Goal: Check status

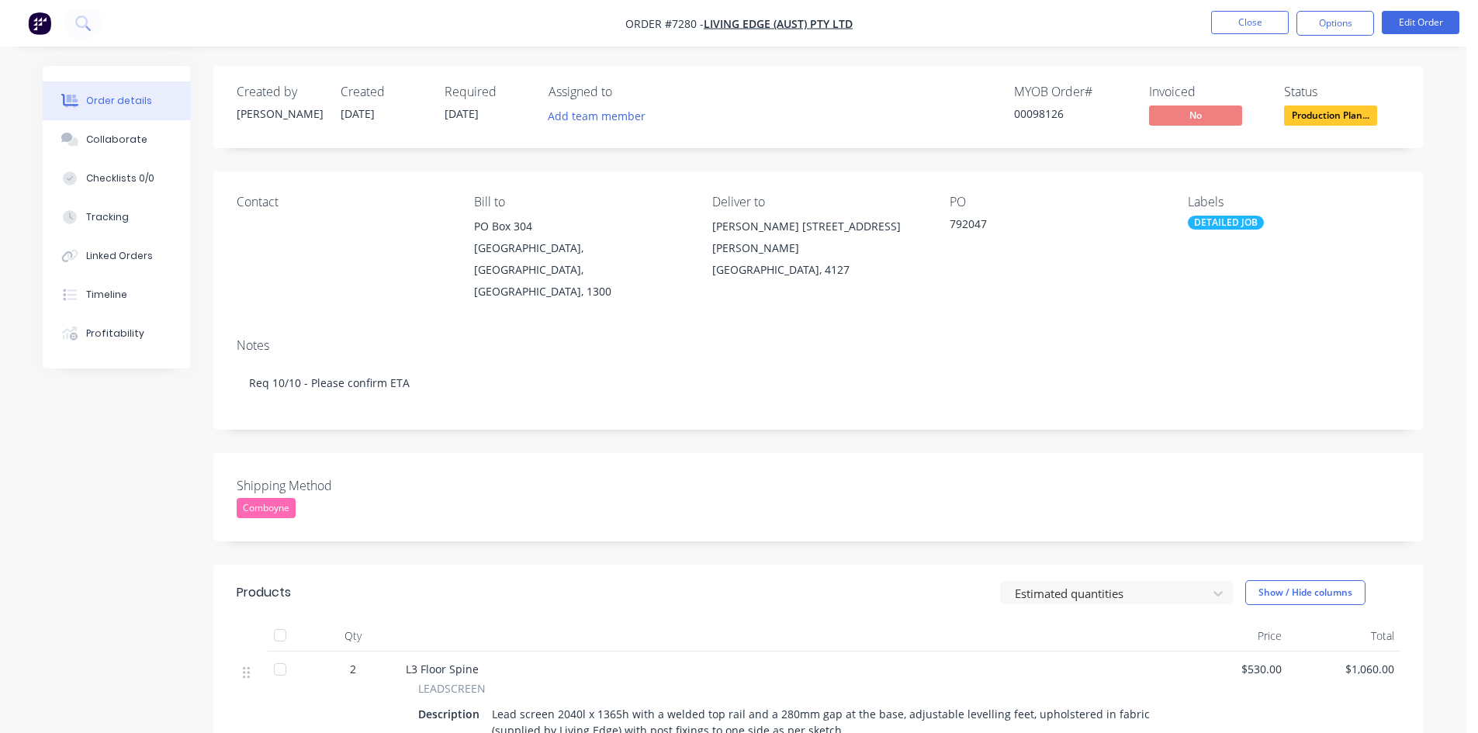
scroll to position [119, 0]
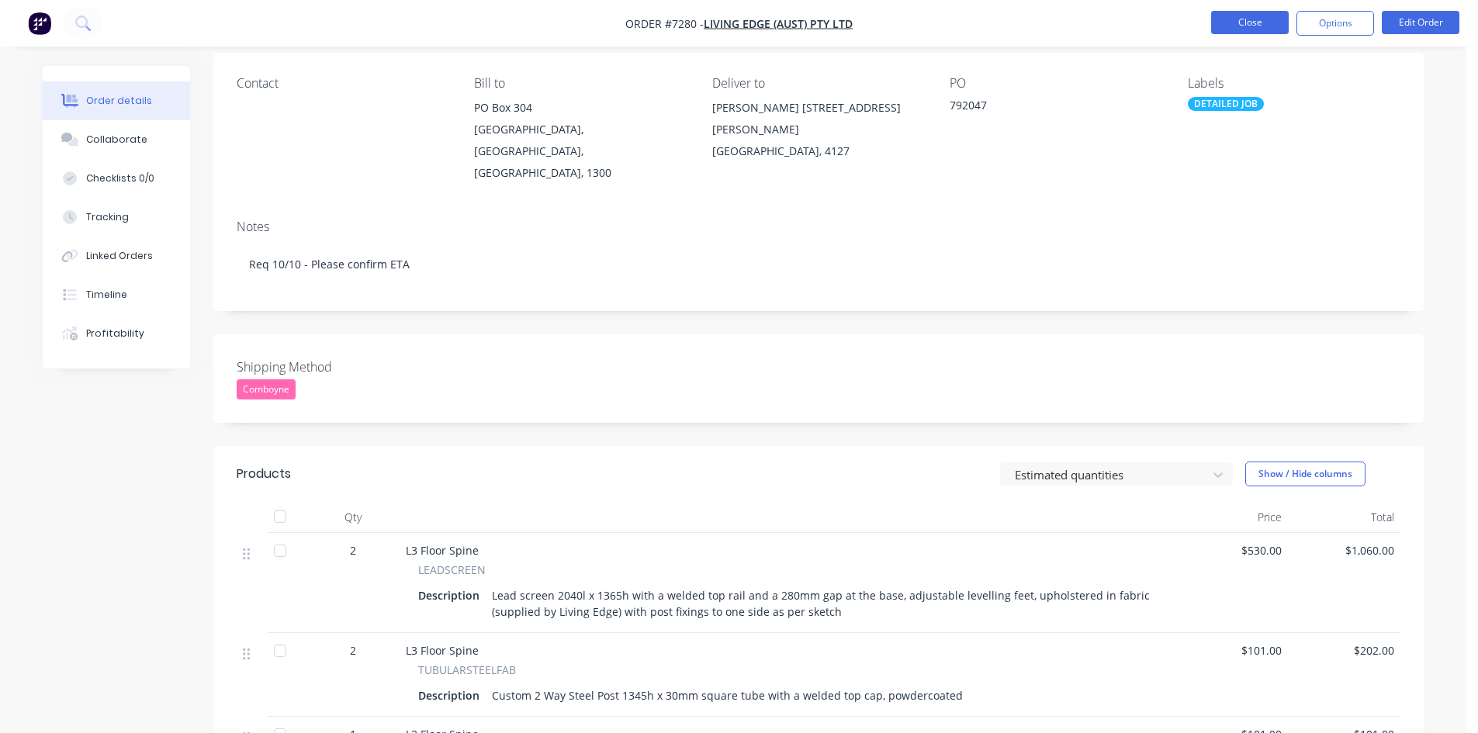
click at [1229, 18] on button "Close" at bounding box center [1250, 22] width 78 height 23
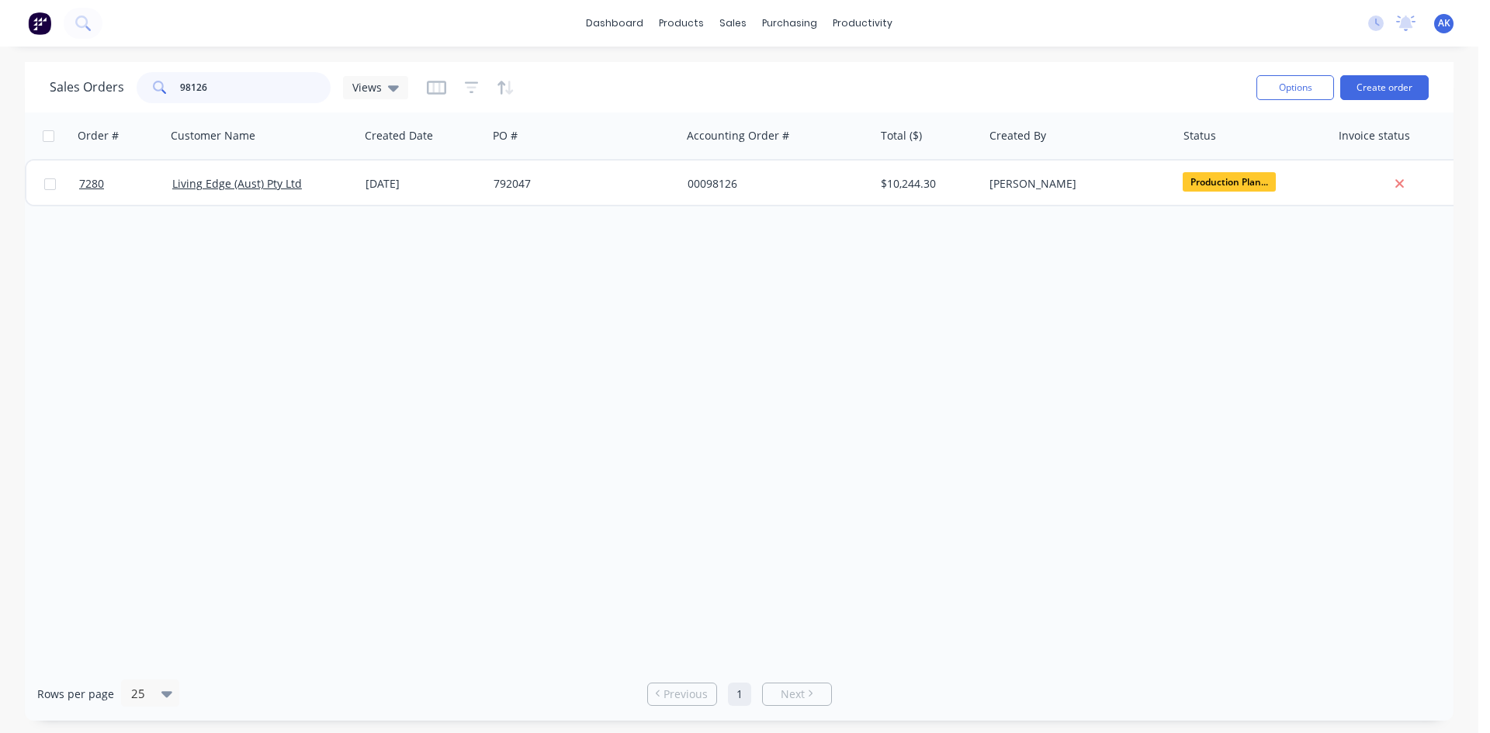
click at [230, 85] on input "98126" at bounding box center [255, 87] width 151 height 31
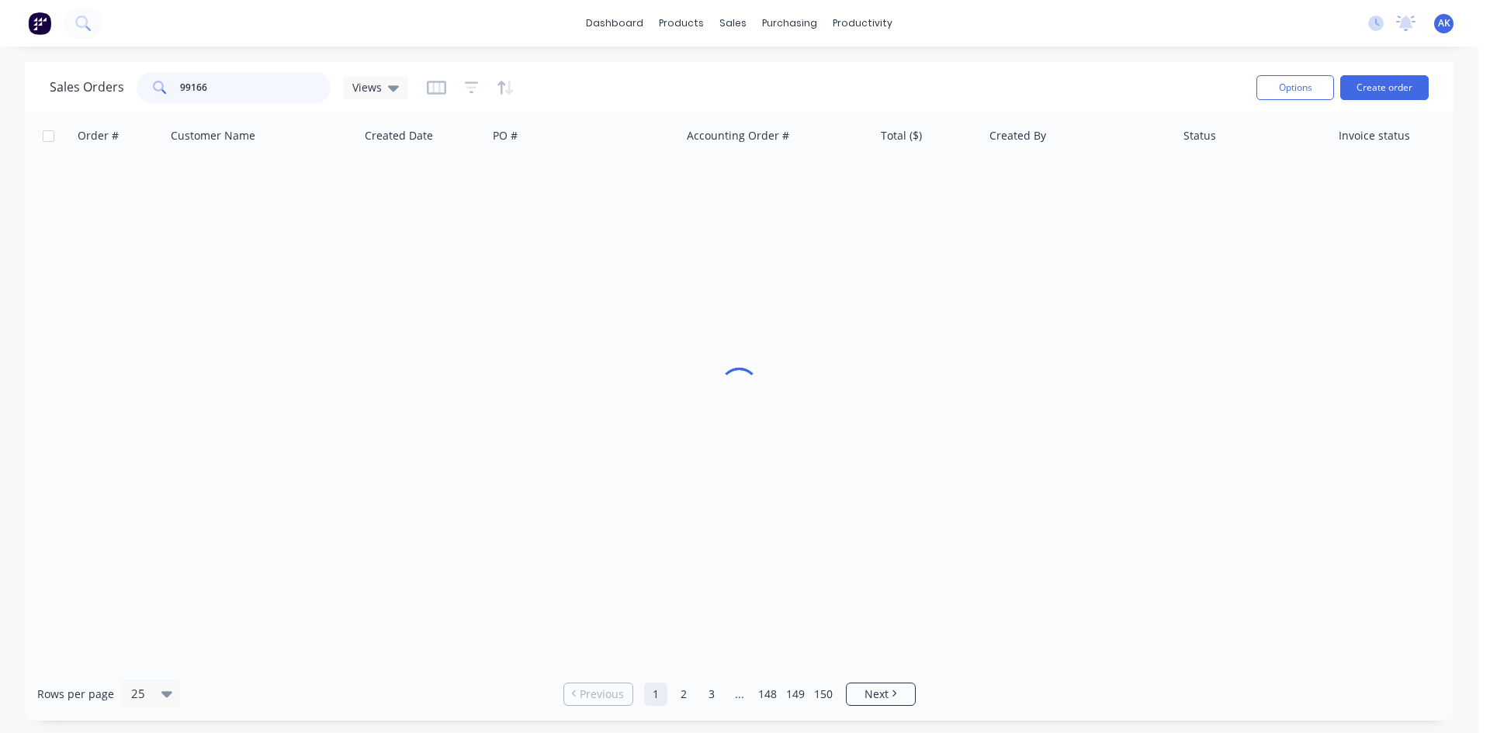
type input "99166"
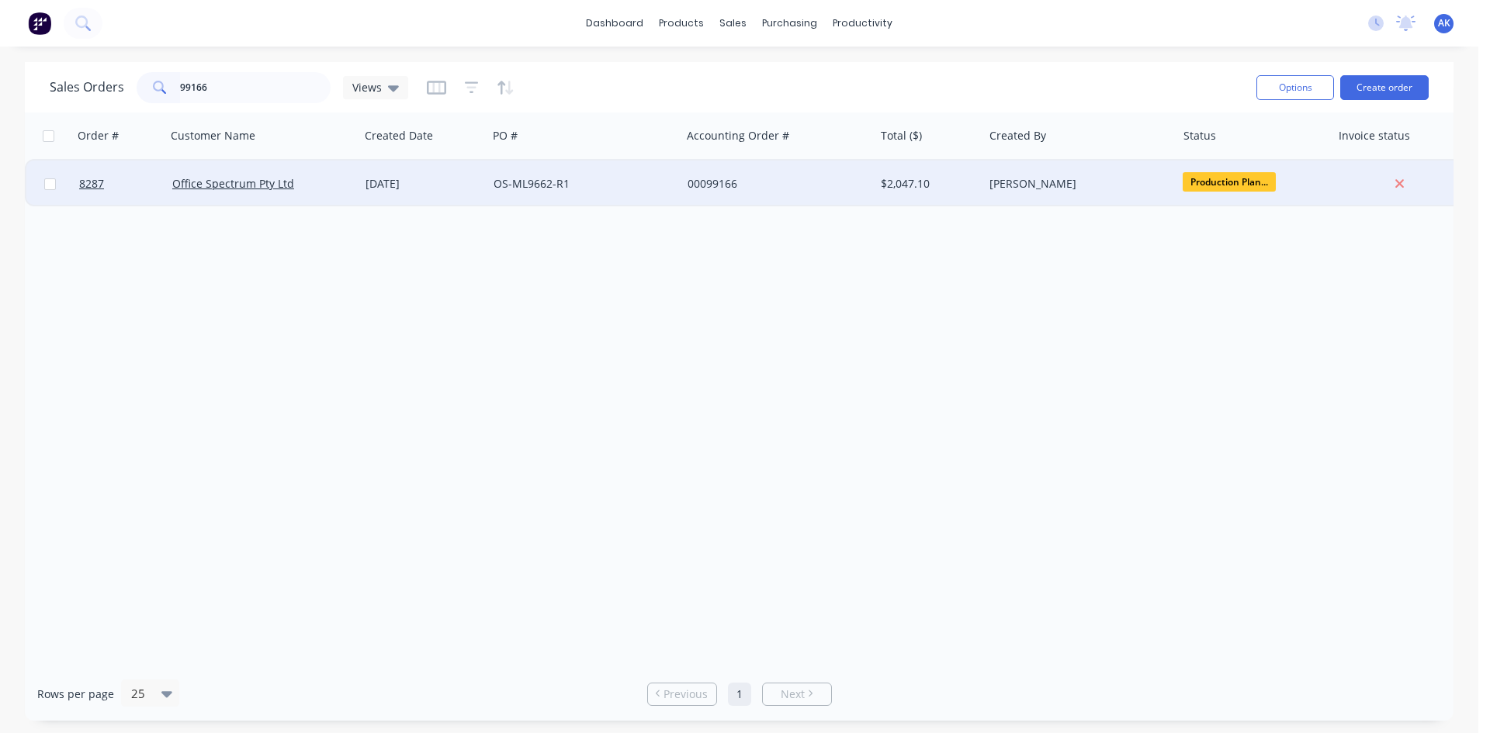
click at [521, 188] on div "OS-ML9662-R1" at bounding box center [579, 184] width 172 height 16
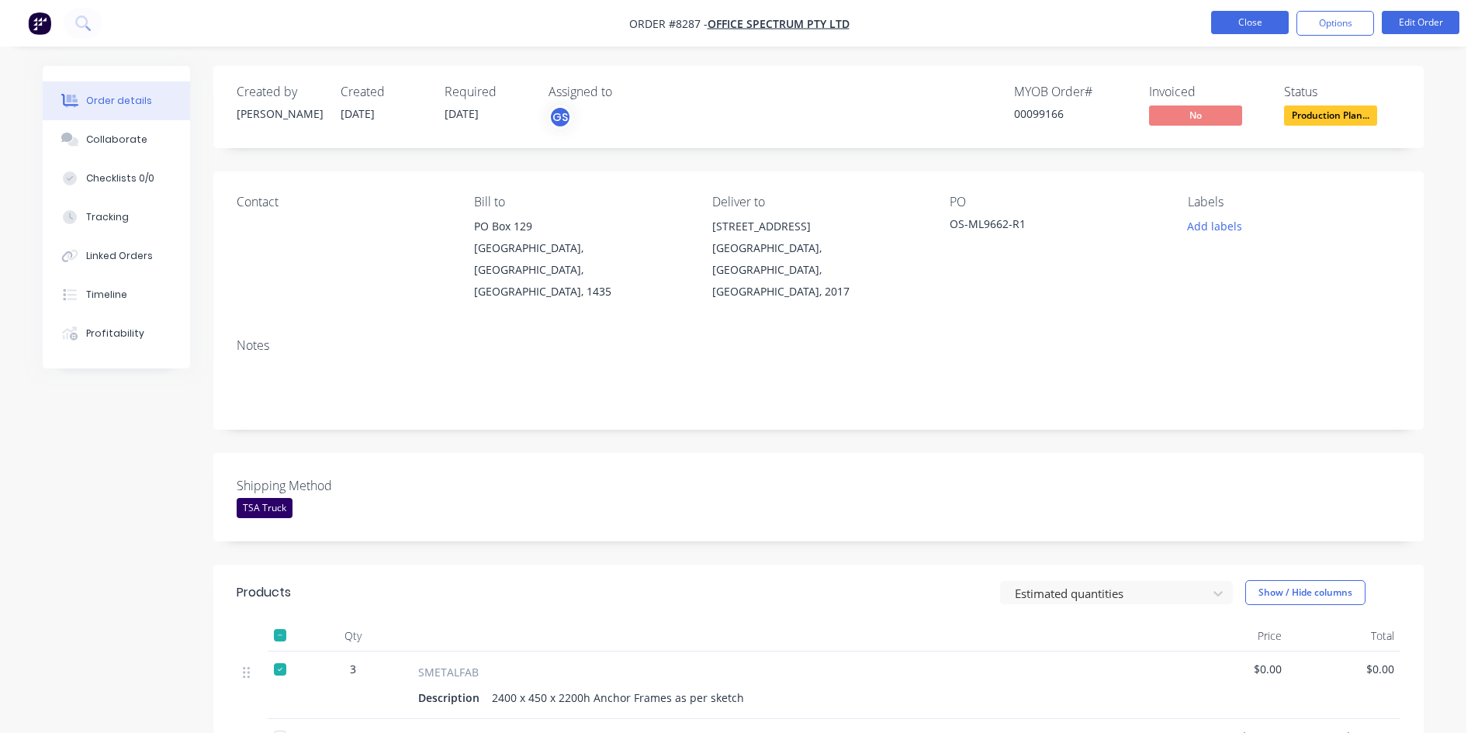
click at [1255, 18] on button "Close" at bounding box center [1250, 22] width 78 height 23
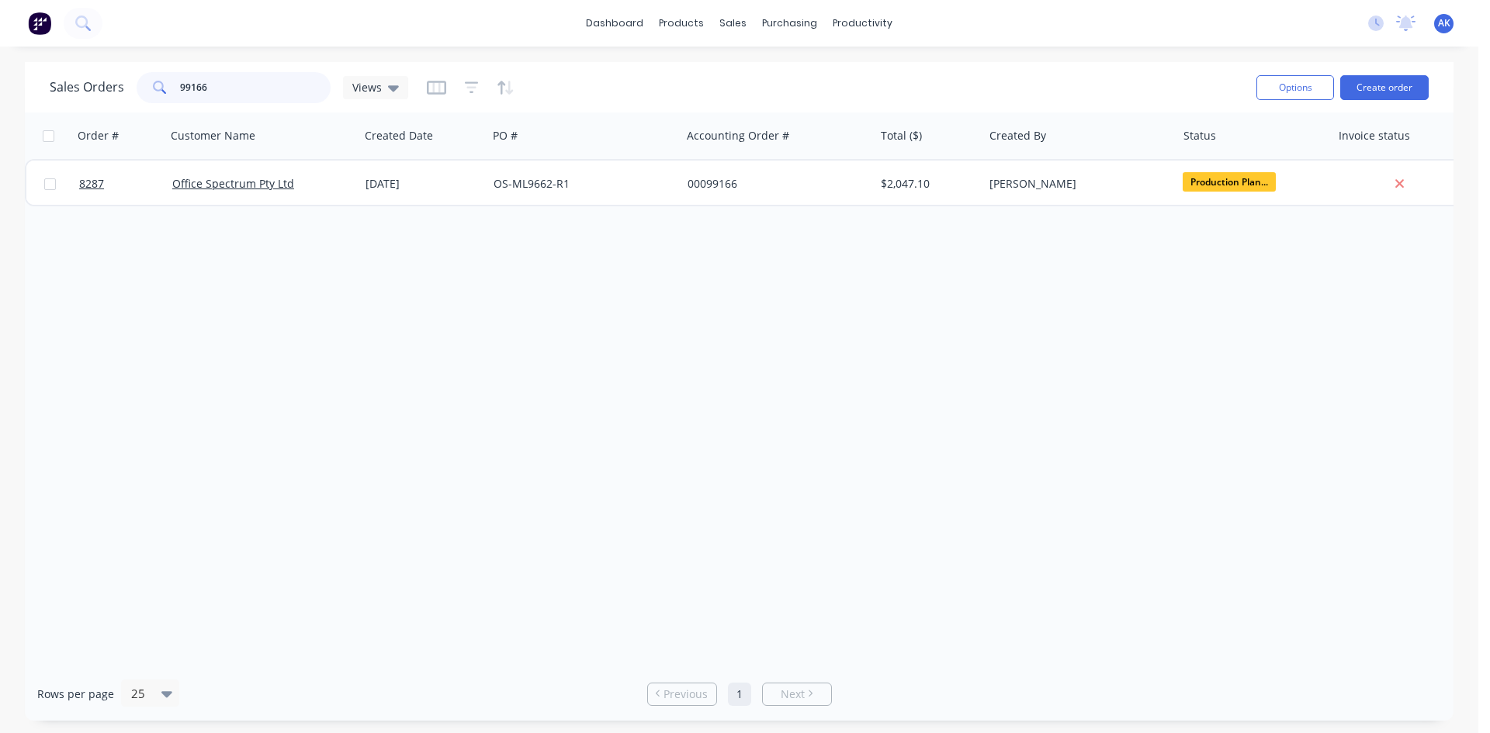
drag, startPoint x: 235, startPoint y: 92, endPoint x: 11, endPoint y: 122, distance: 226.3
click at [11, 122] on div "Sales Orders 99166 Views Options Create order Order # Customer Name Created Dat…" at bounding box center [739, 391] width 1478 height 659
type input "98300"
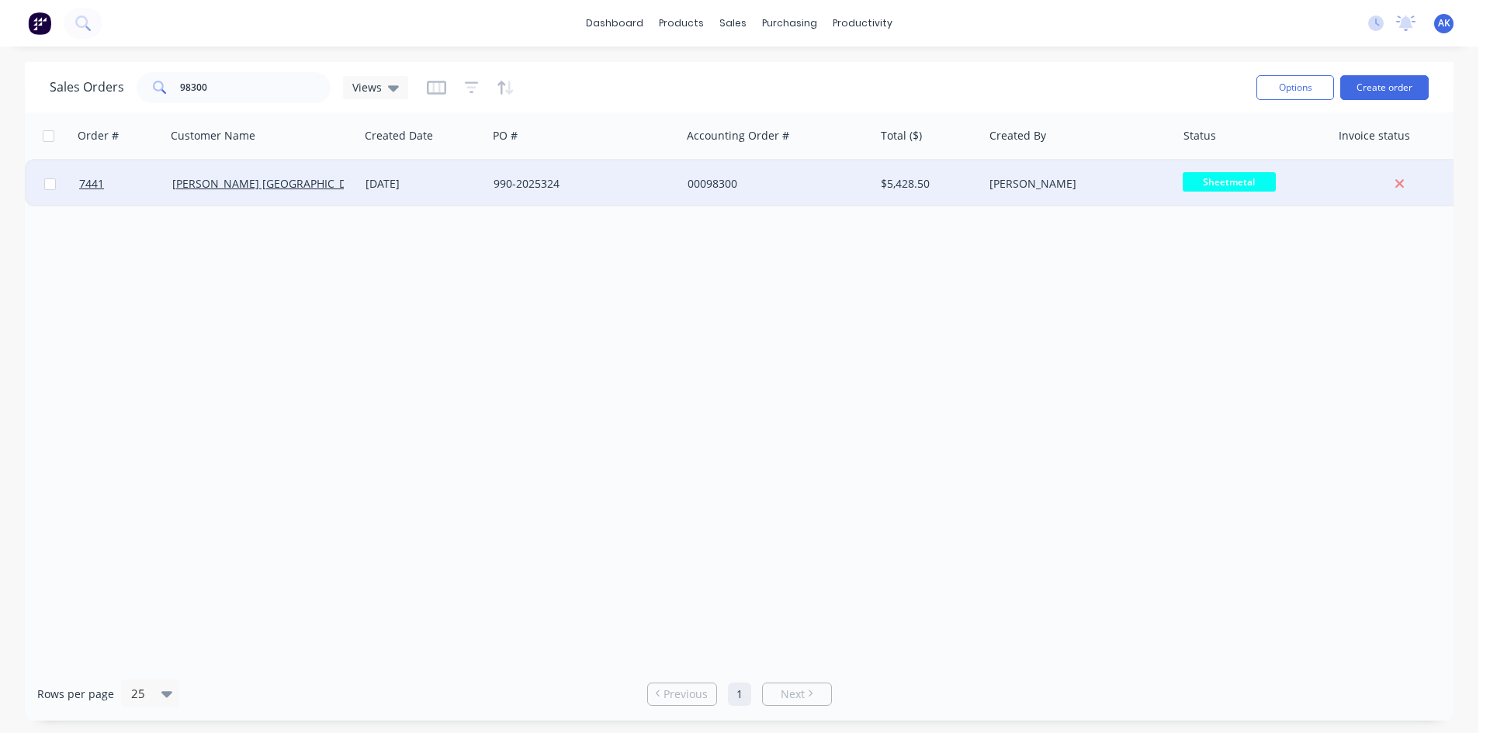
click at [396, 185] on div "[DATE]" at bounding box center [423, 184] width 116 height 16
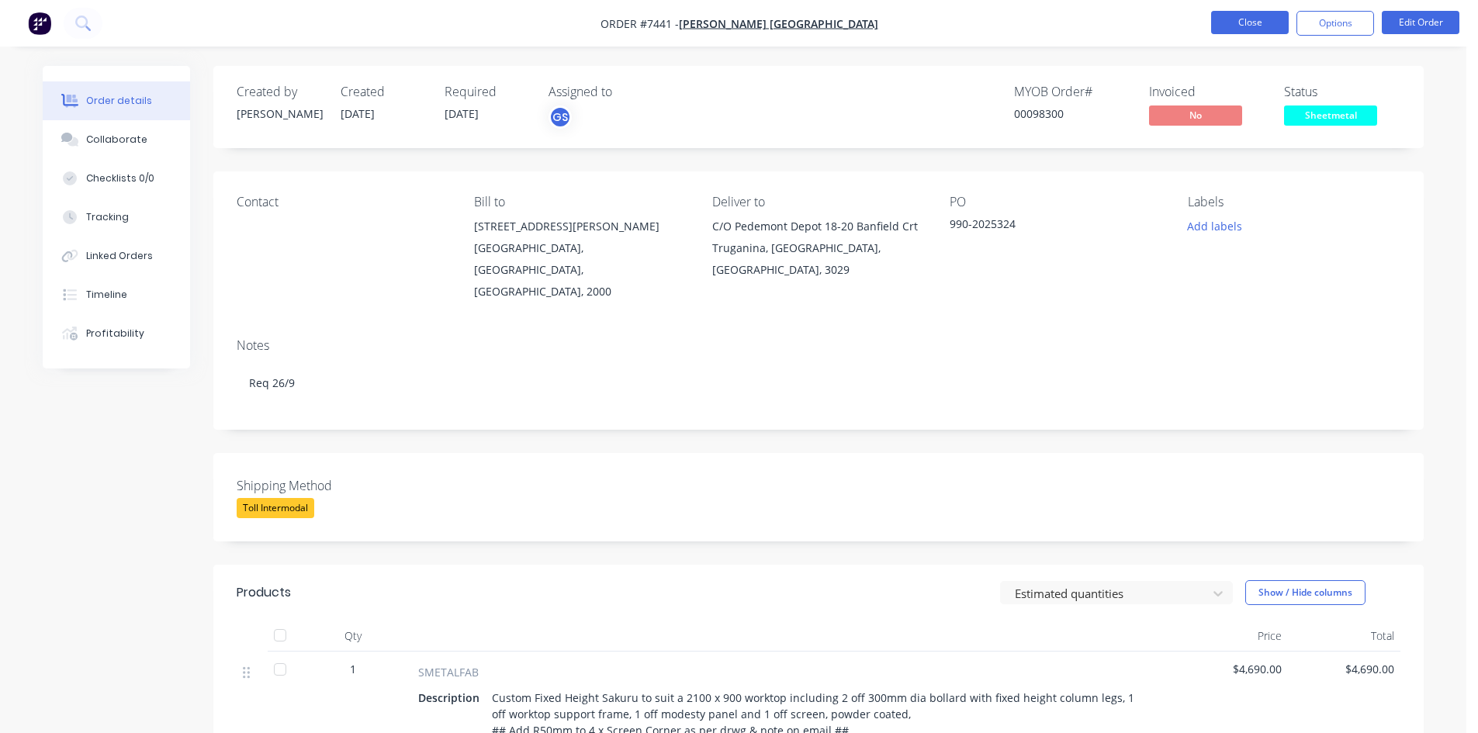
click at [1258, 20] on button "Close" at bounding box center [1250, 22] width 78 height 23
